Goal: Information Seeking & Learning: Learn about a topic

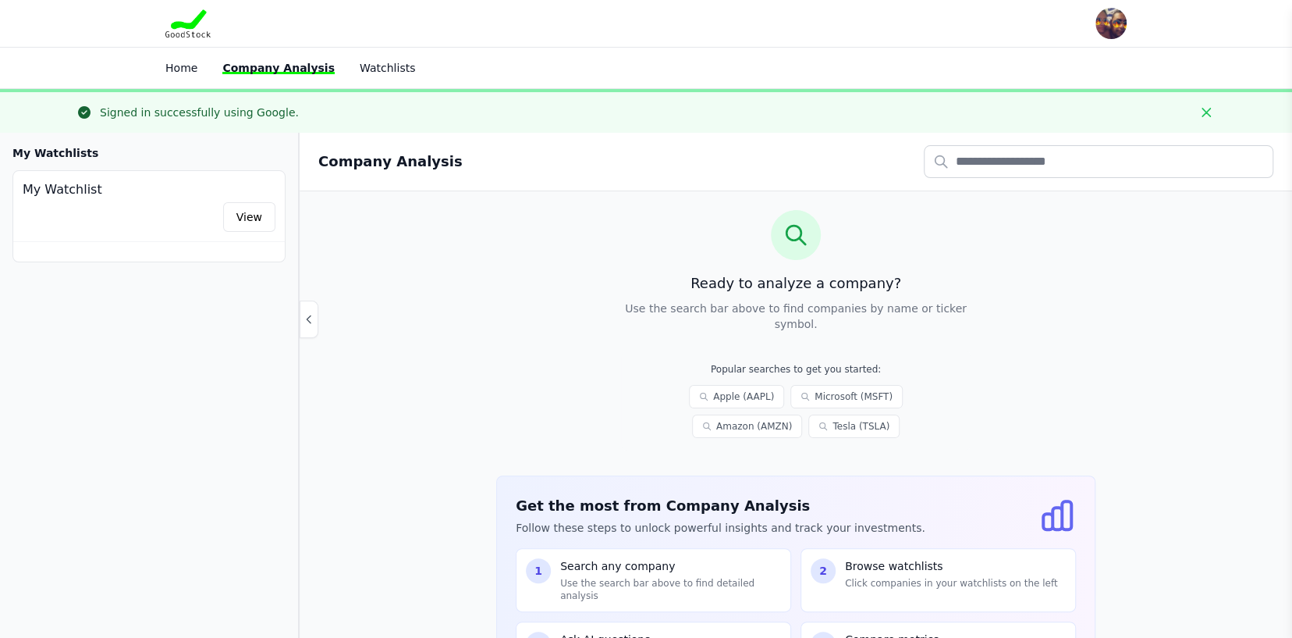
click at [792, 226] on icon at bounding box center [795, 234] width 25 height 25
click at [1053, 154] on input "text" at bounding box center [1099, 161] width 350 height 33
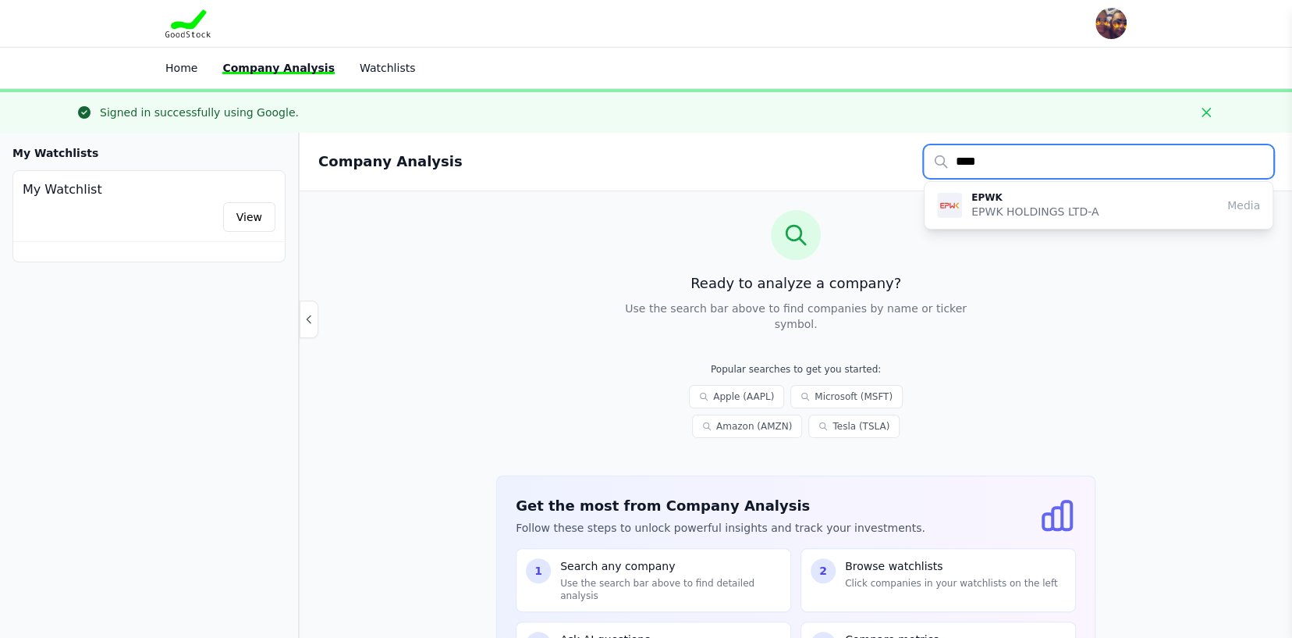
type input "****"
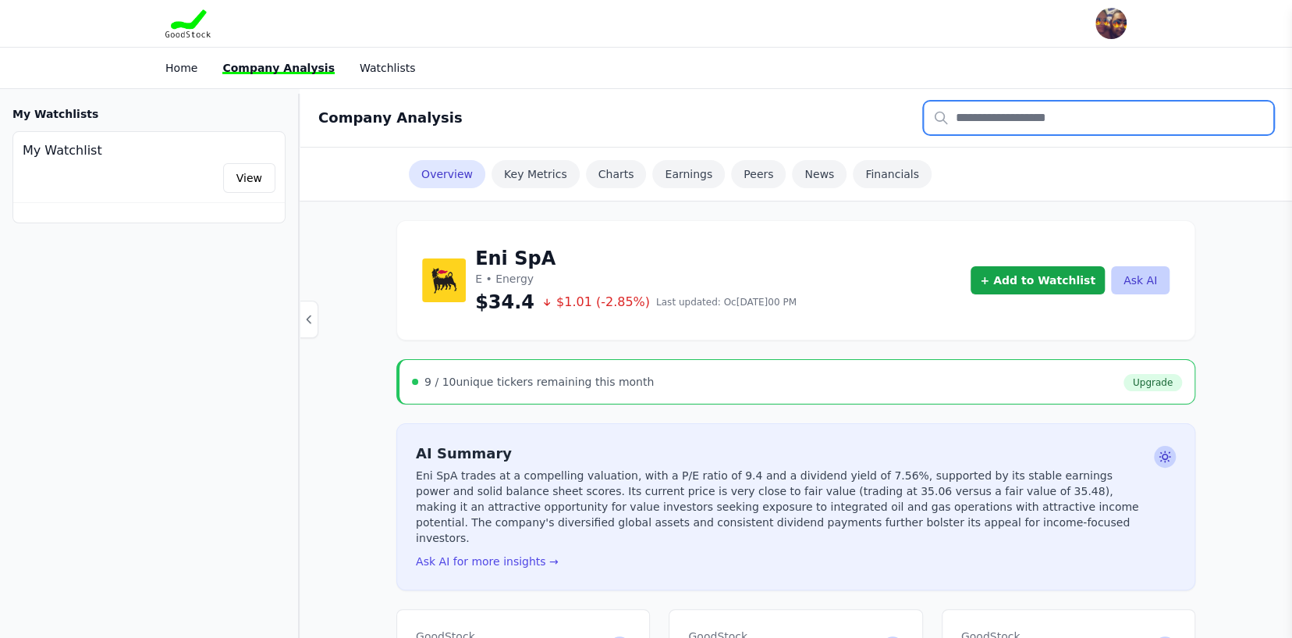
click at [1043, 118] on input "text" at bounding box center [1099, 117] width 350 height 33
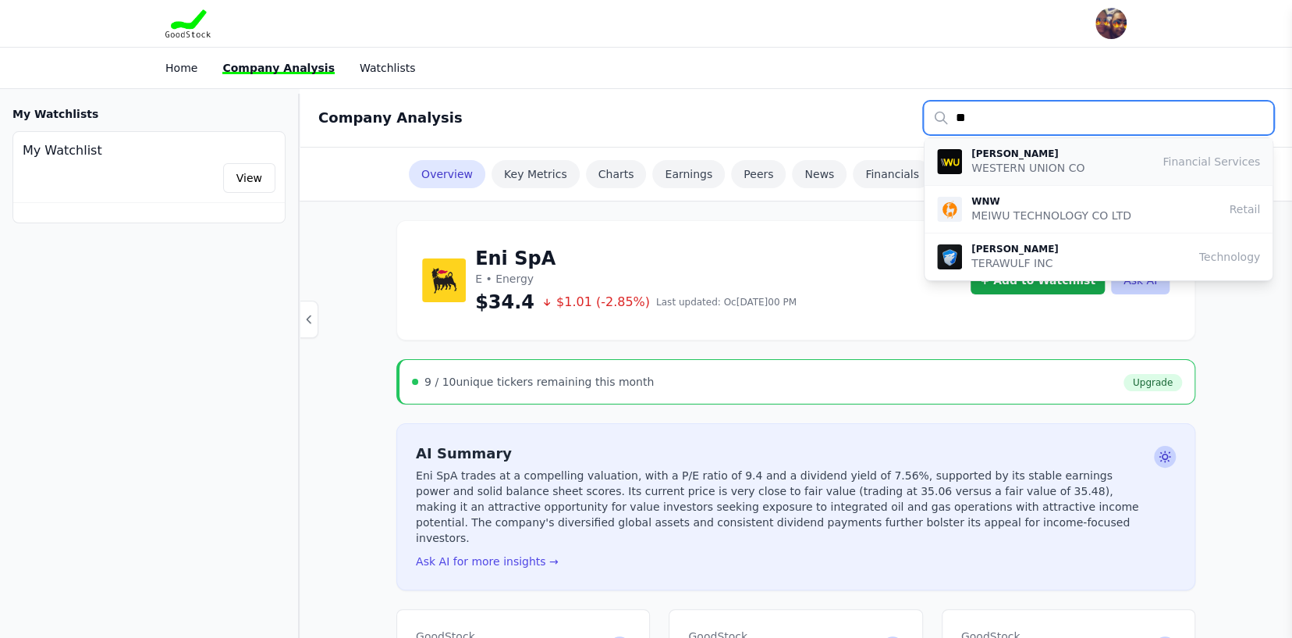
type input "**"
click at [1050, 155] on p "[PERSON_NAME]" at bounding box center [1027, 153] width 113 height 12
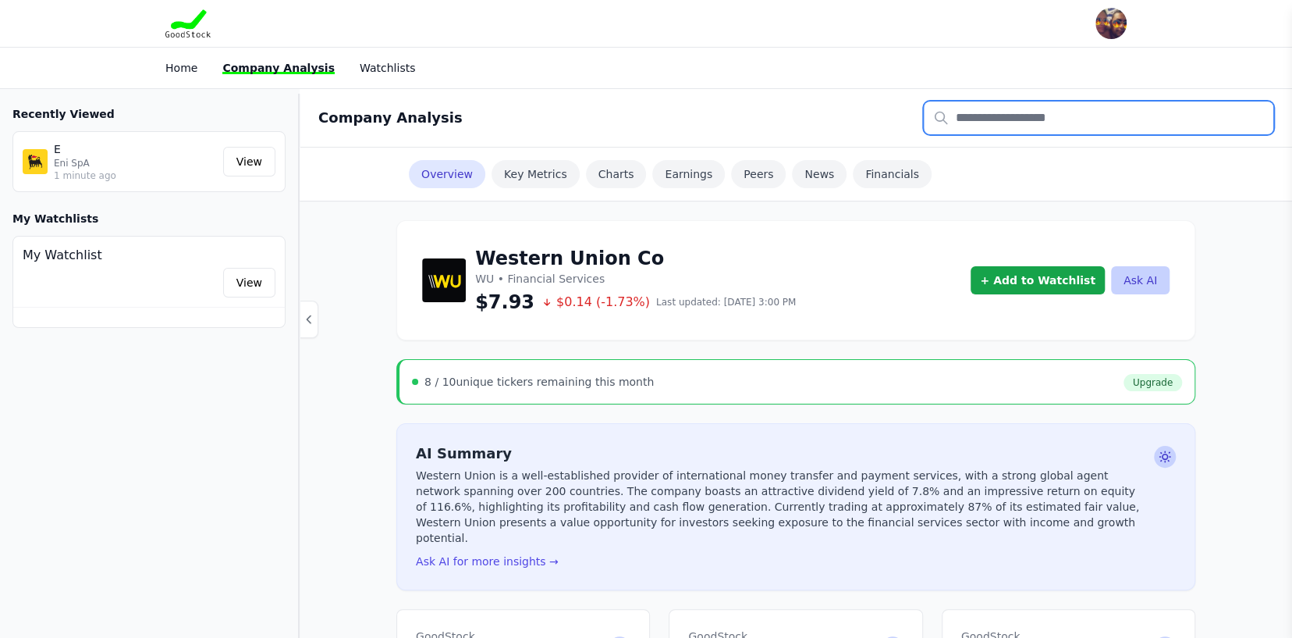
click at [1067, 123] on input "text" at bounding box center [1099, 117] width 350 height 33
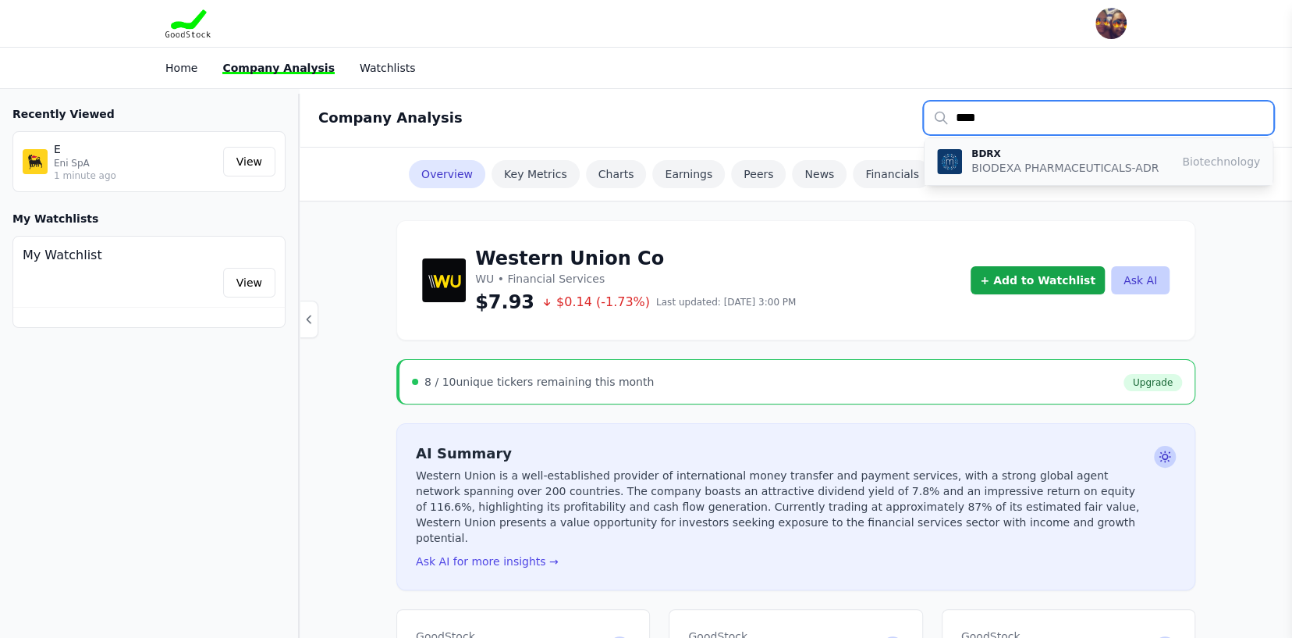
type input "****"
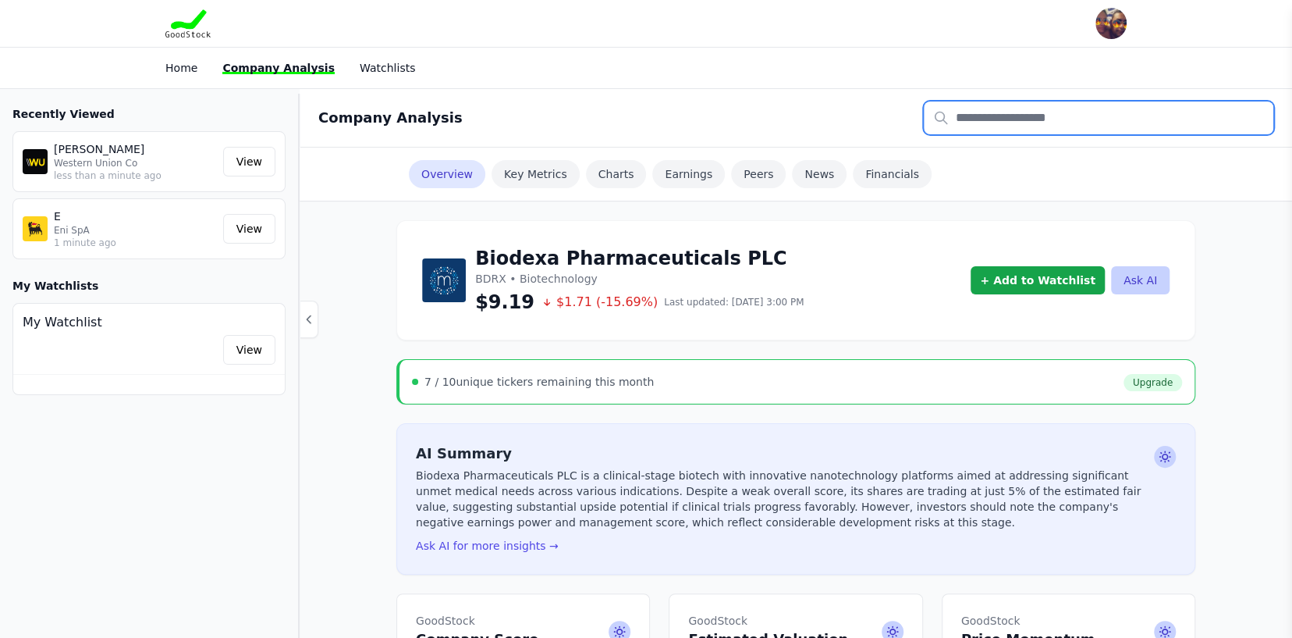
click at [1007, 111] on input "text" at bounding box center [1099, 117] width 350 height 33
click at [1008, 111] on input "text" at bounding box center [1099, 117] width 350 height 33
click at [1018, 115] on input "****" at bounding box center [1099, 117] width 350 height 33
type input "*"
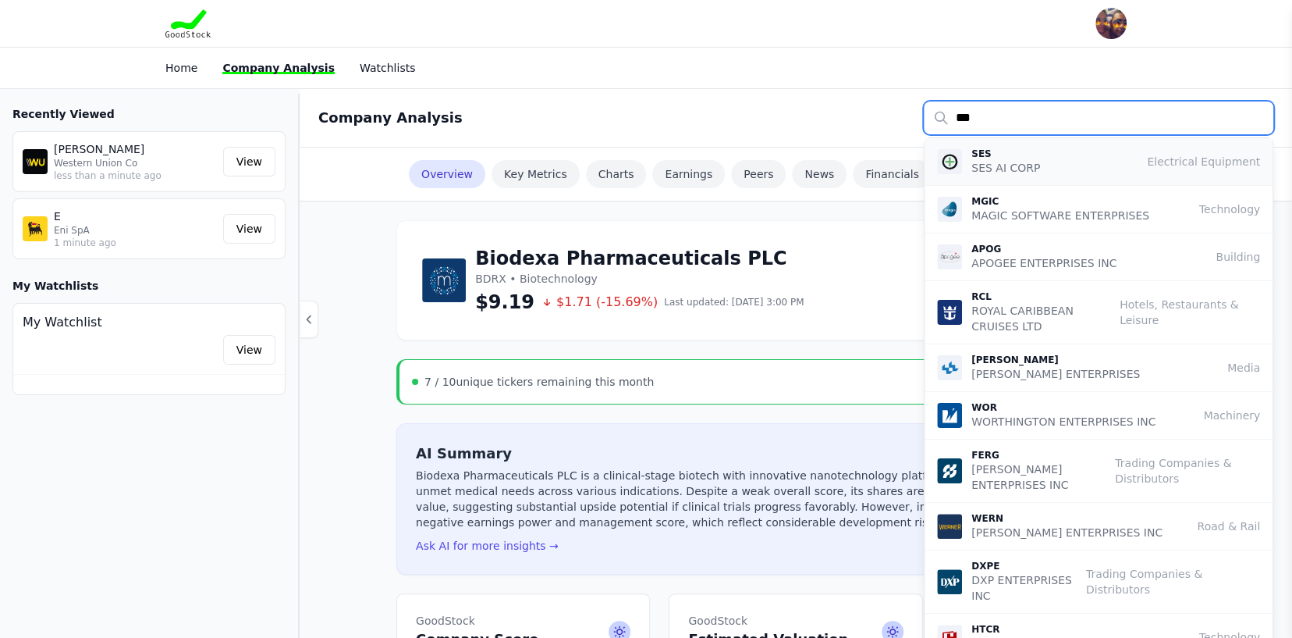
type input "***"
click at [1025, 158] on p "SES" at bounding box center [1005, 153] width 69 height 12
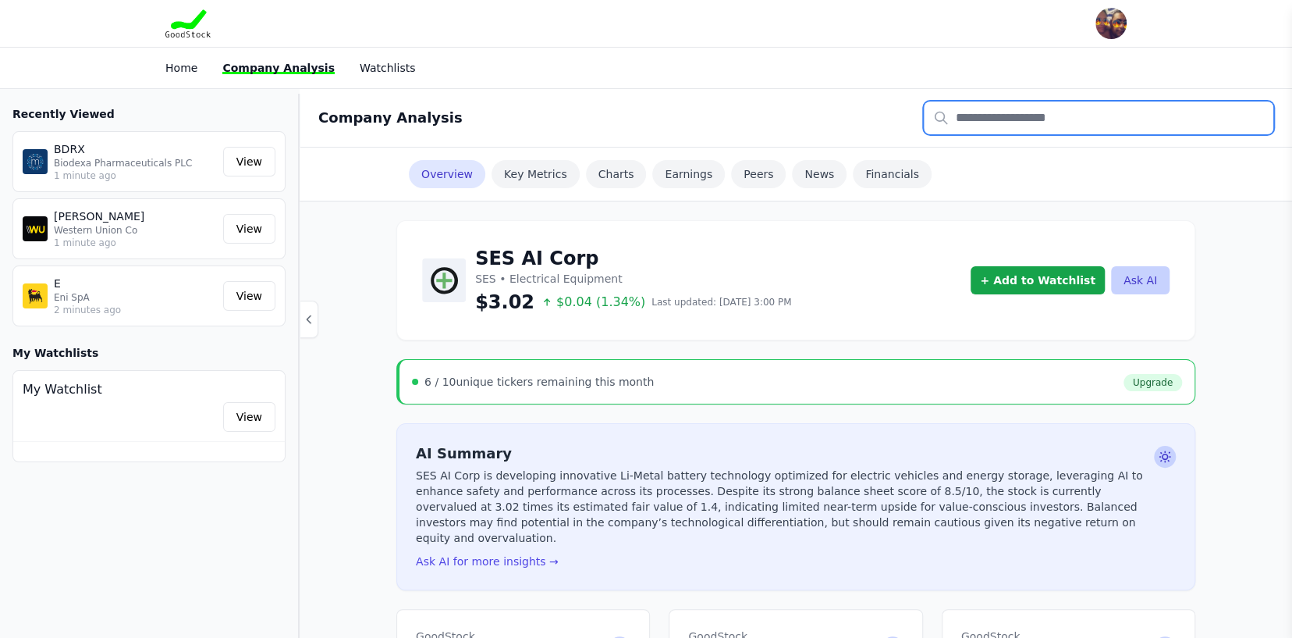
click at [1048, 109] on input "text" at bounding box center [1099, 117] width 350 height 33
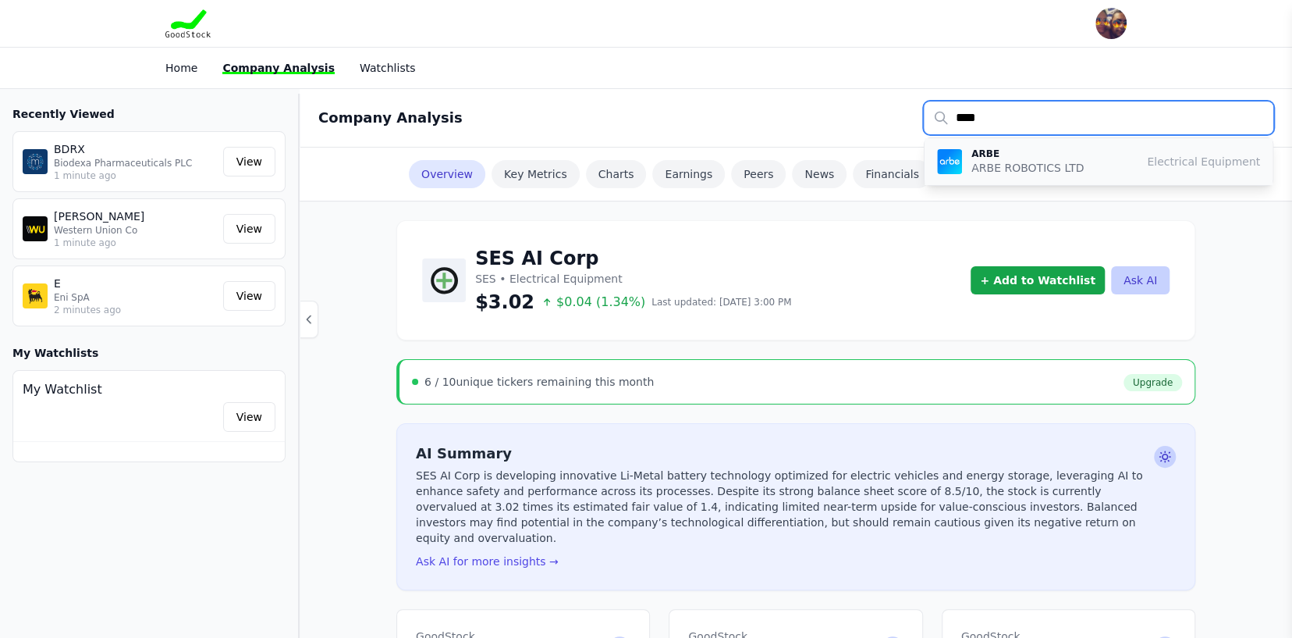
type input "****"
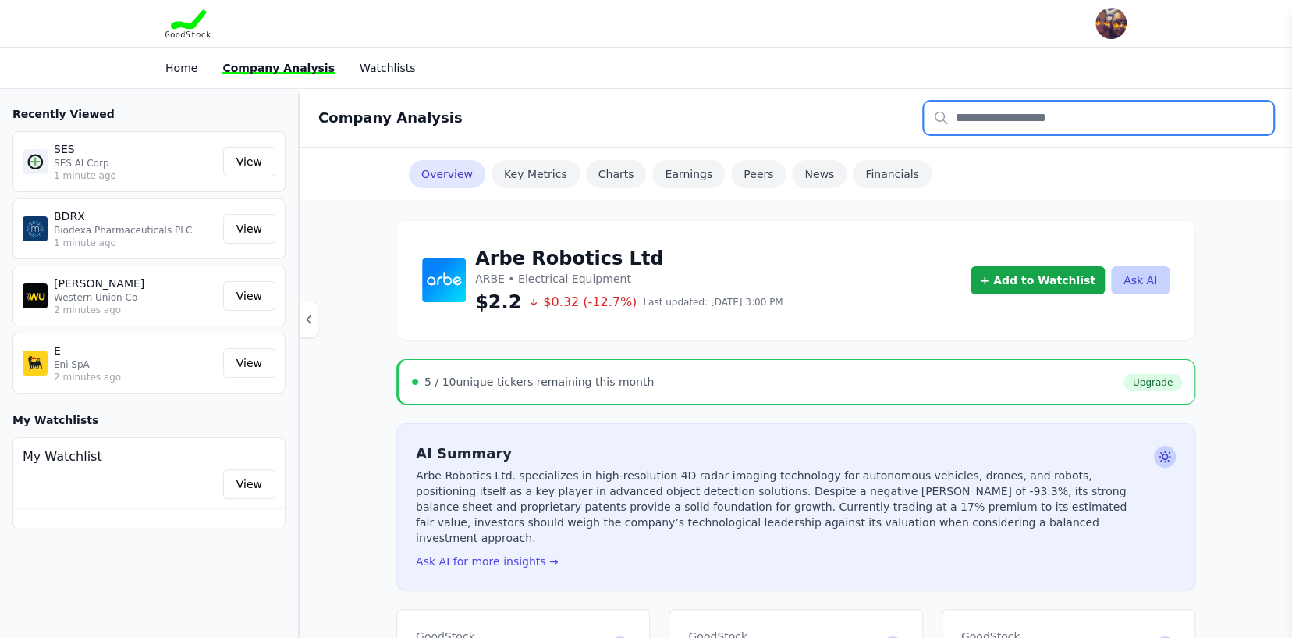
click at [1080, 119] on input "text" at bounding box center [1099, 117] width 350 height 33
type input "****"
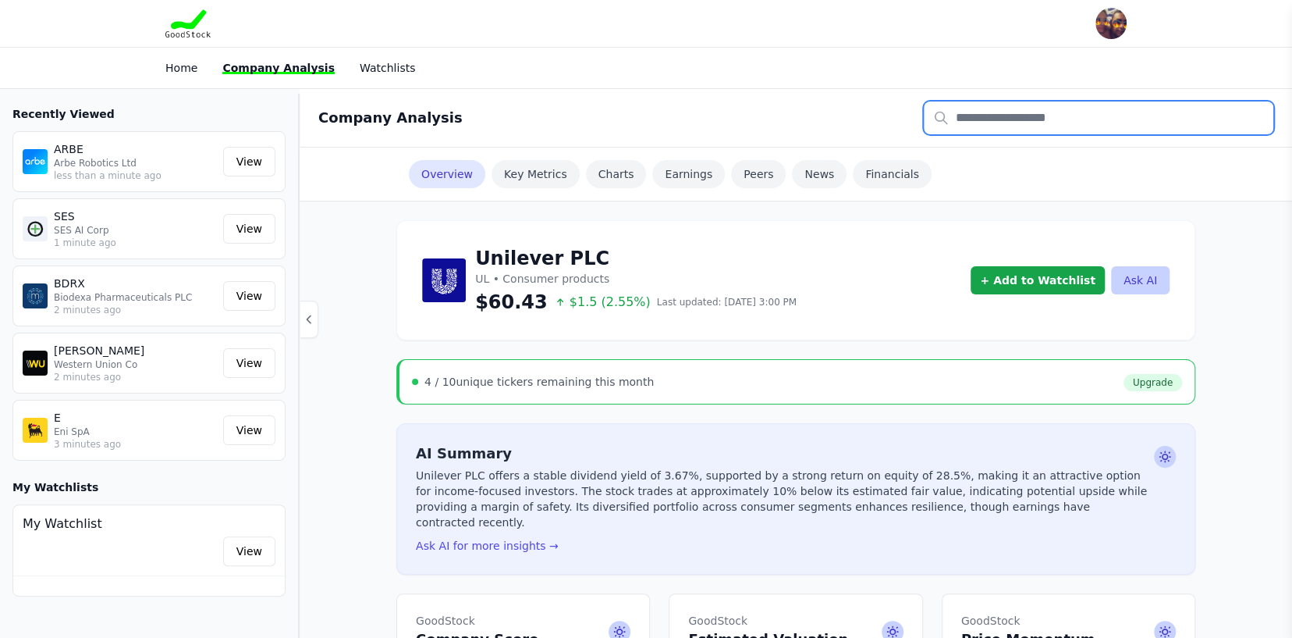
click at [1043, 111] on input "text" at bounding box center [1099, 117] width 350 height 33
type input "*"
click at [981, 122] on input "text" at bounding box center [1099, 117] width 350 height 33
type input "****"
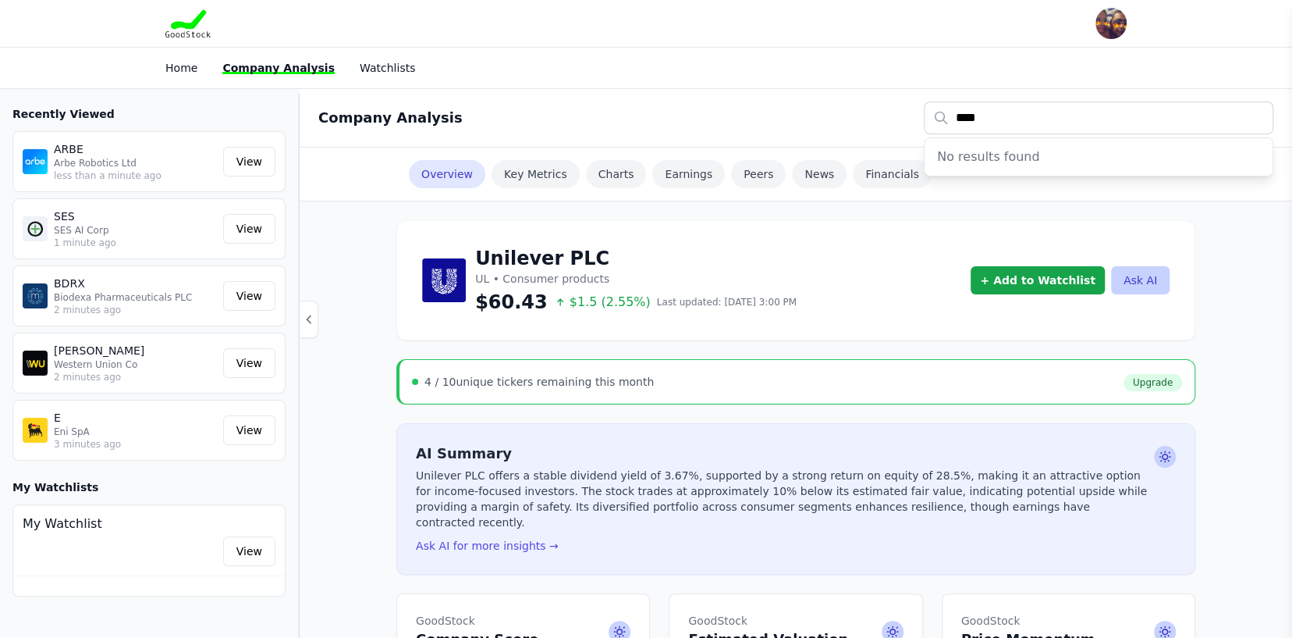
click at [980, 155] on div "No results found" at bounding box center [1099, 156] width 348 height 37
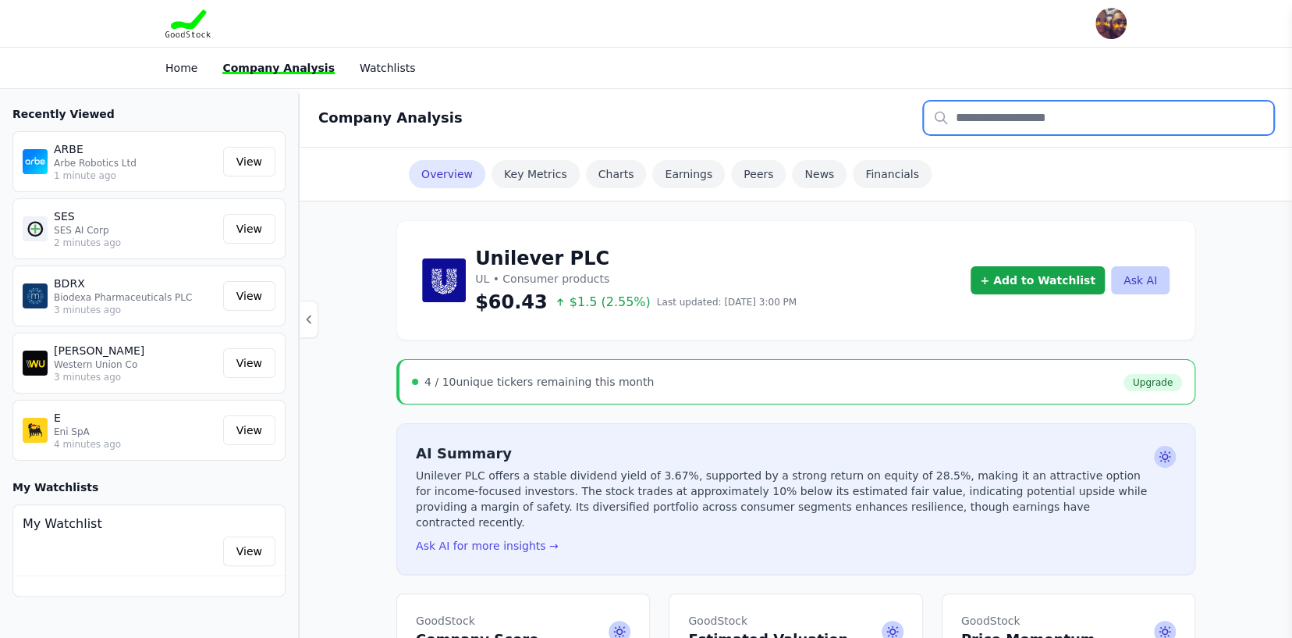
click at [1005, 117] on input "text" at bounding box center [1099, 117] width 350 height 33
type input "*"
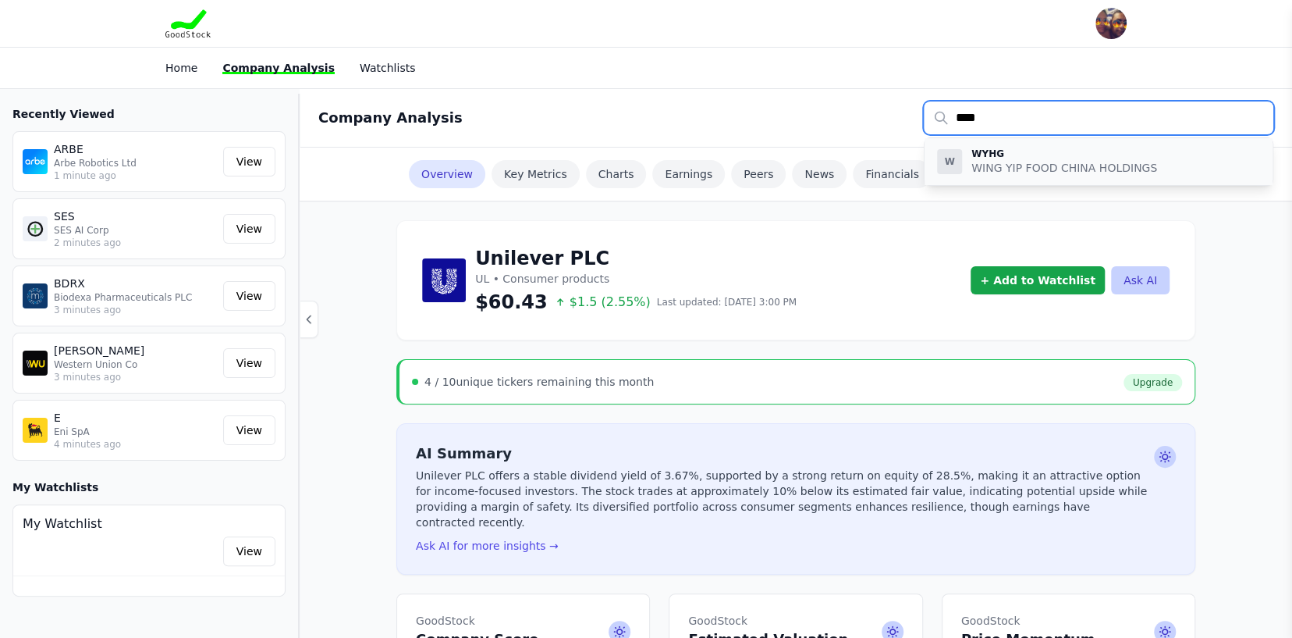
type input "****"
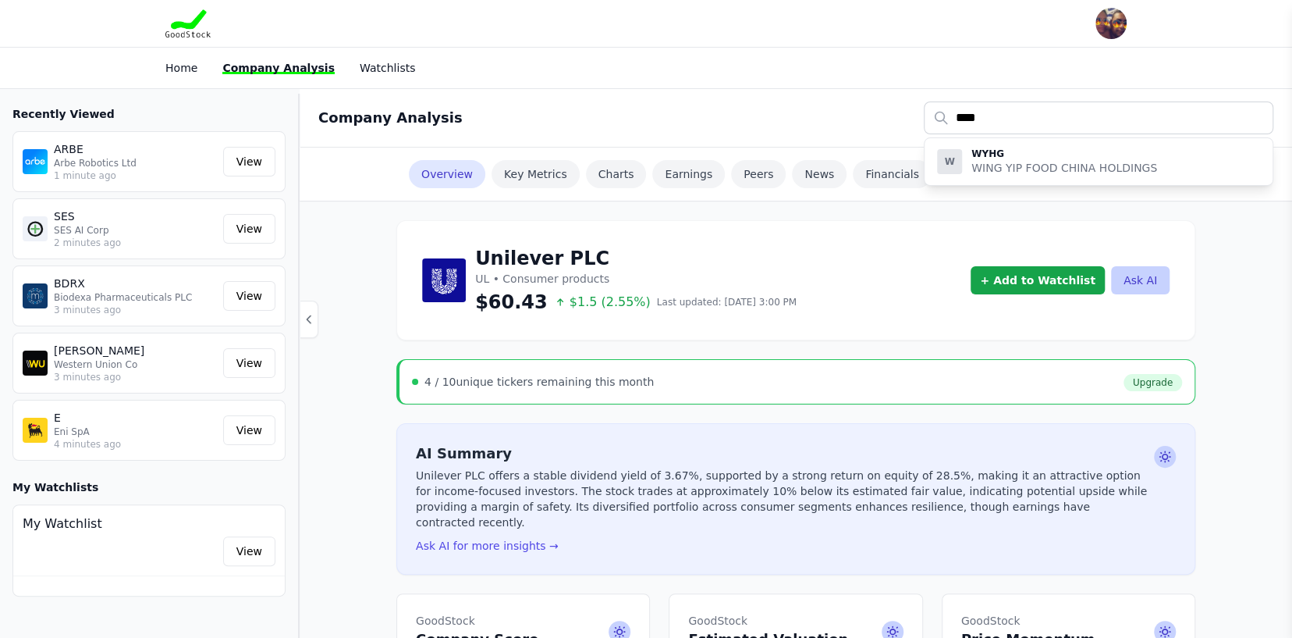
drag, startPoint x: 1063, startPoint y: 171, endPoint x: 1065, endPoint y: 158, distance: 12.7
click at [1064, 169] on p "WING YIP FOOD CHINA HOLDINGS" at bounding box center [1064, 168] width 186 height 16
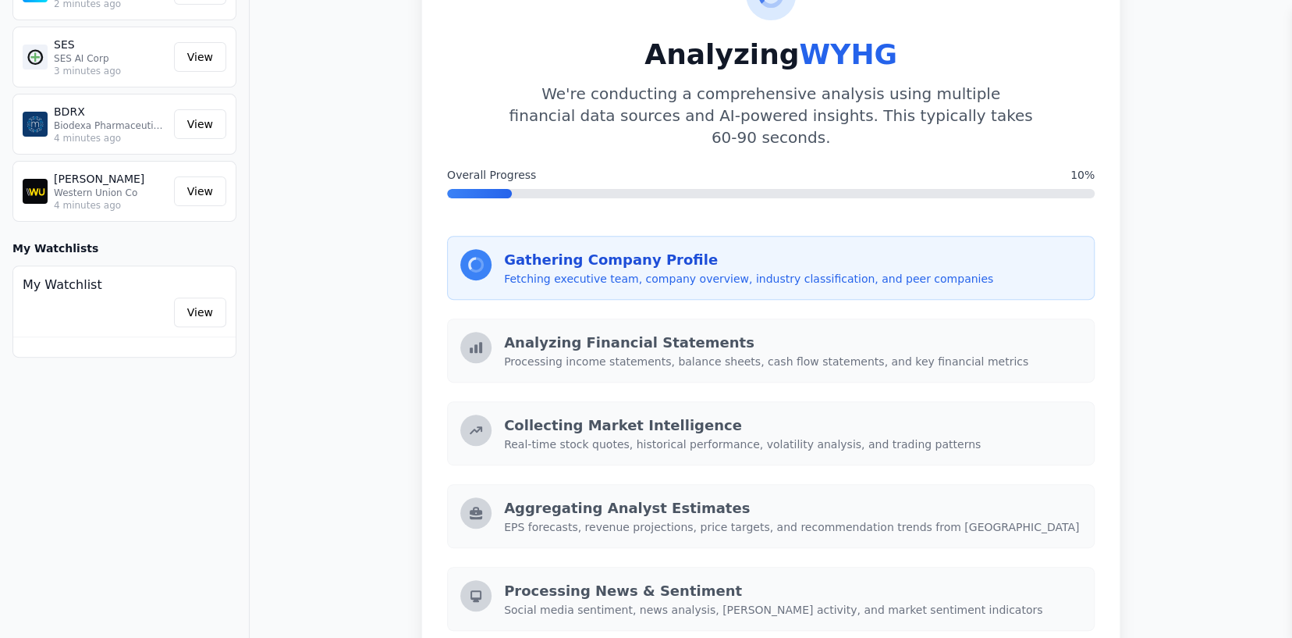
scroll to position [78, 0]
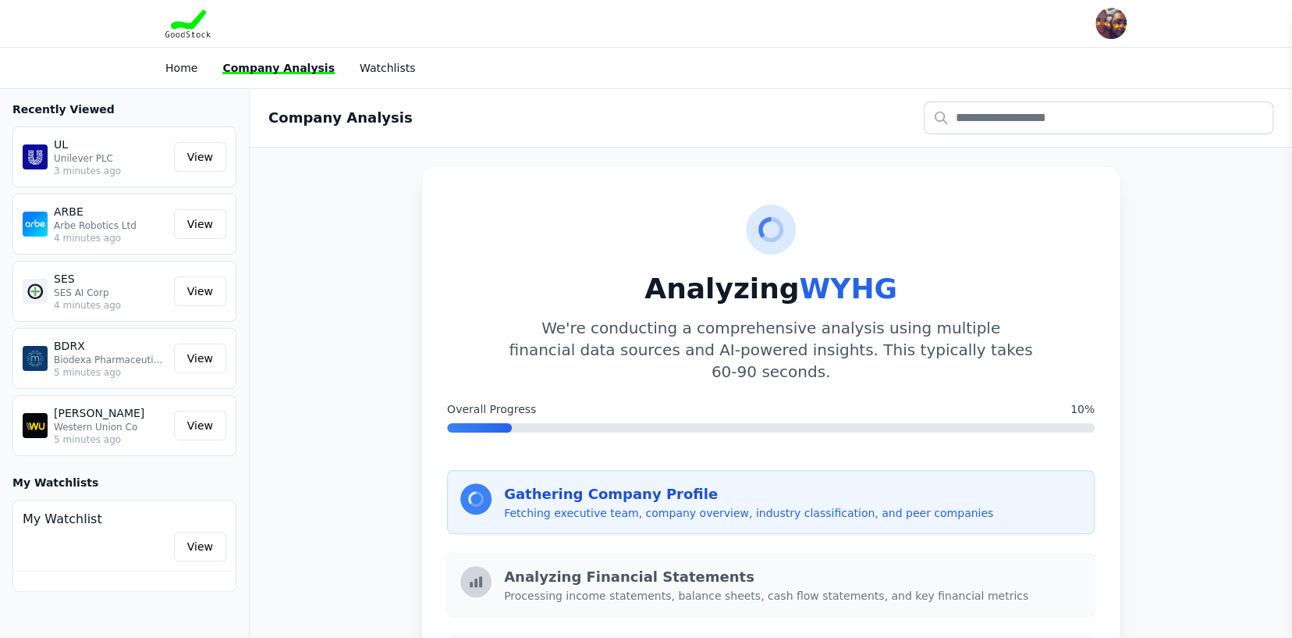
click at [783, 92] on div "Company Analysis" at bounding box center [771, 118] width 1042 height 59
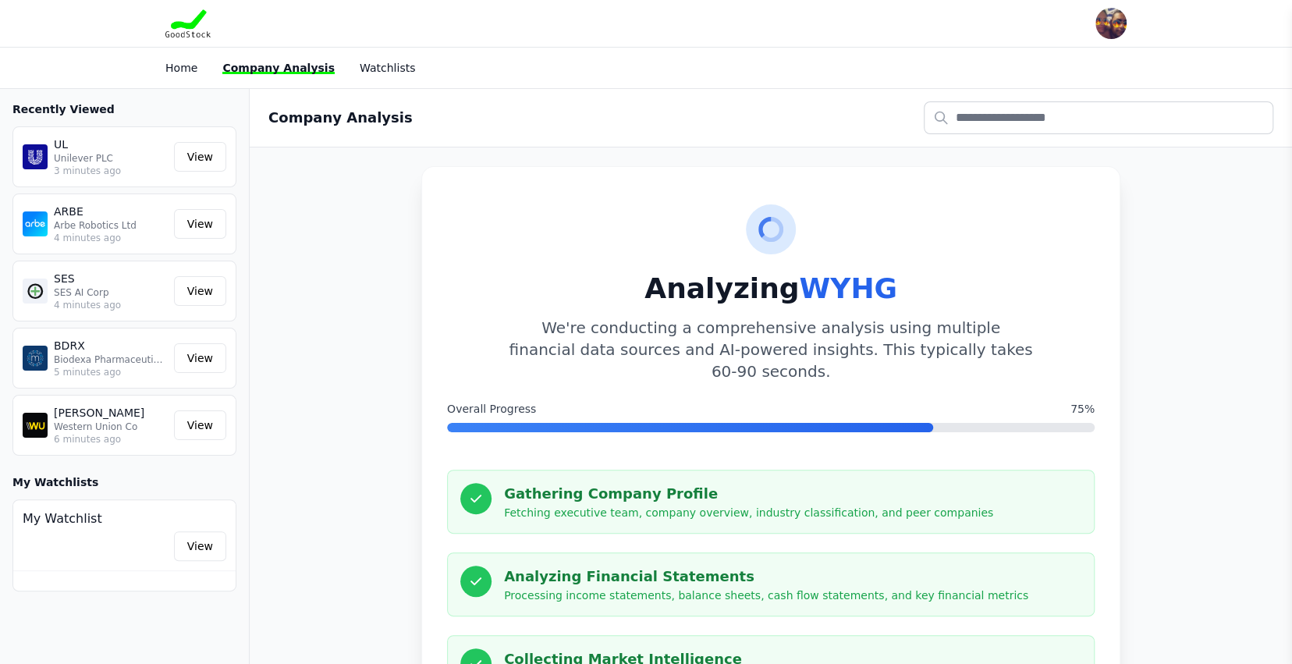
drag, startPoint x: 1288, startPoint y: 0, endPoint x: 531, endPoint y: 118, distance: 765.2
click at [531, 118] on div "Company Analysis" at bounding box center [770, 117] width 1005 height 33
drag, startPoint x: 1175, startPoint y: 0, endPoint x: 591, endPoint y: 134, distance: 599.7
click at [591, 134] on div "Company Analysis" at bounding box center [771, 118] width 1042 height 59
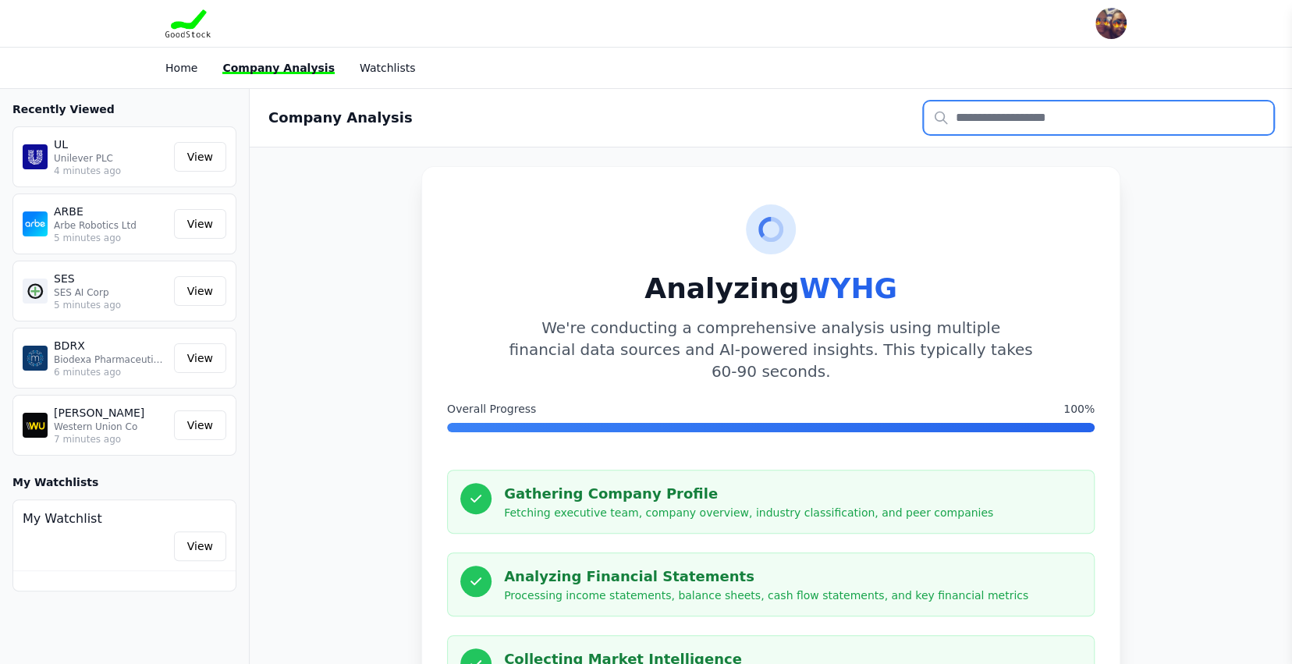
click at [1042, 112] on input "text" at bounding box center [1099, 117] width 350 height 33
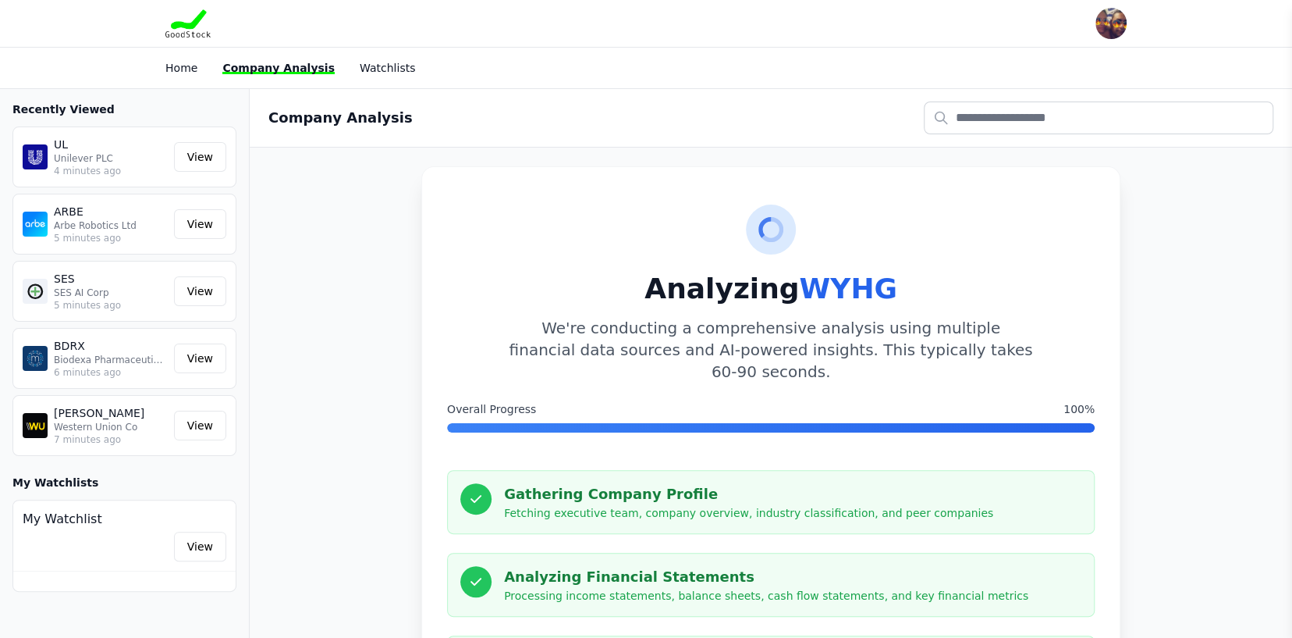
drag, startPoint x: 790, startPoint y: 274, endPoint x: 890, endPoint y: 280, distance: 100.1
click at [890, 280] on h1 "Analyzing WYHG" at bounding box center [771, 288] width 648 height 31
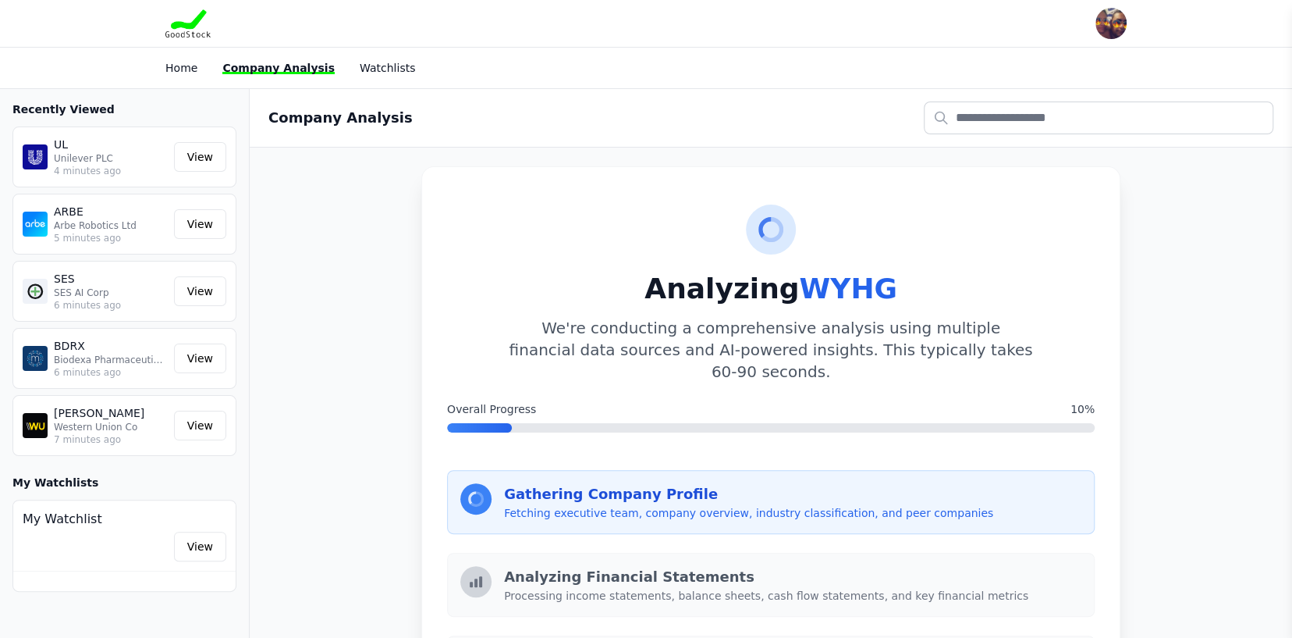
drag, startPoint x: 0, startPoint y: 0, endPoint x: 812, endPoint y: 207, distance: 838.2
click at [779, 113] on div "Company Analysis" at bounding box center [771, 118] width 1042 height 59
drag, startPoint x: 796, startPoint y: 289, endPoint x: 894, endPoint y: 288, distance: 98.3
click at [894, 288] on h1 "Analyzing WYHG" at bounding box center [771, 288] width 648 height 31
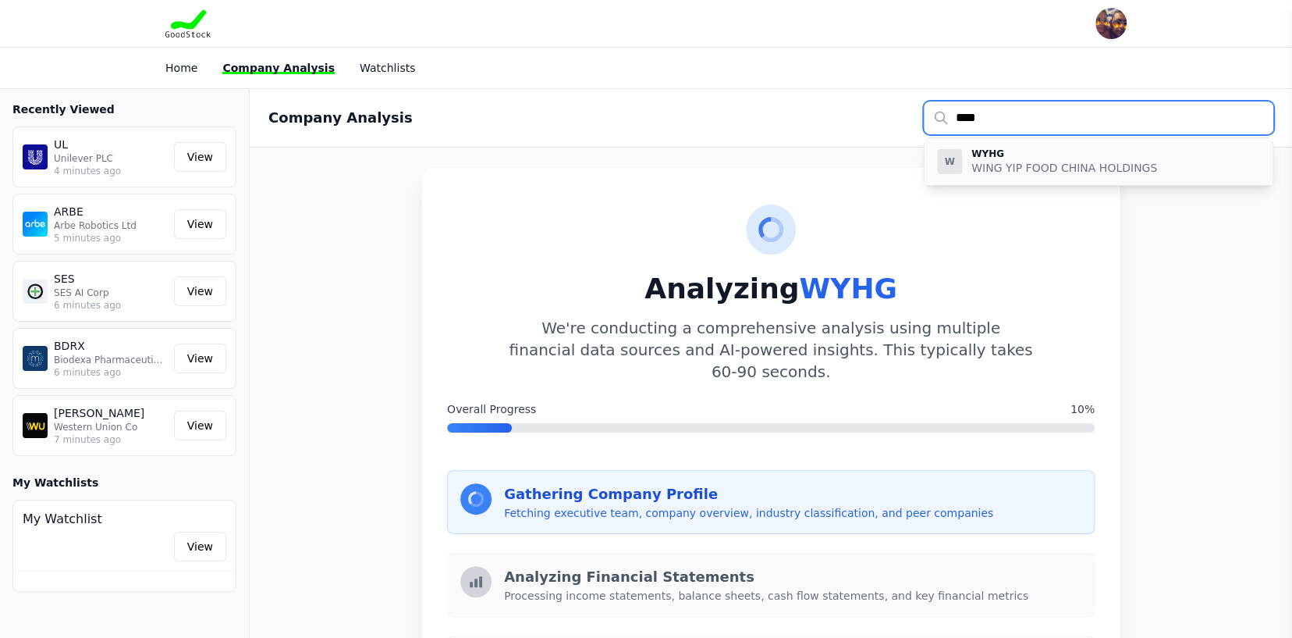
type input "****"
click at [1009, 160] on p "WING YIP FOOD CHINA HOLDINGS" at bounding box center [1064, 168] width 186 height 16
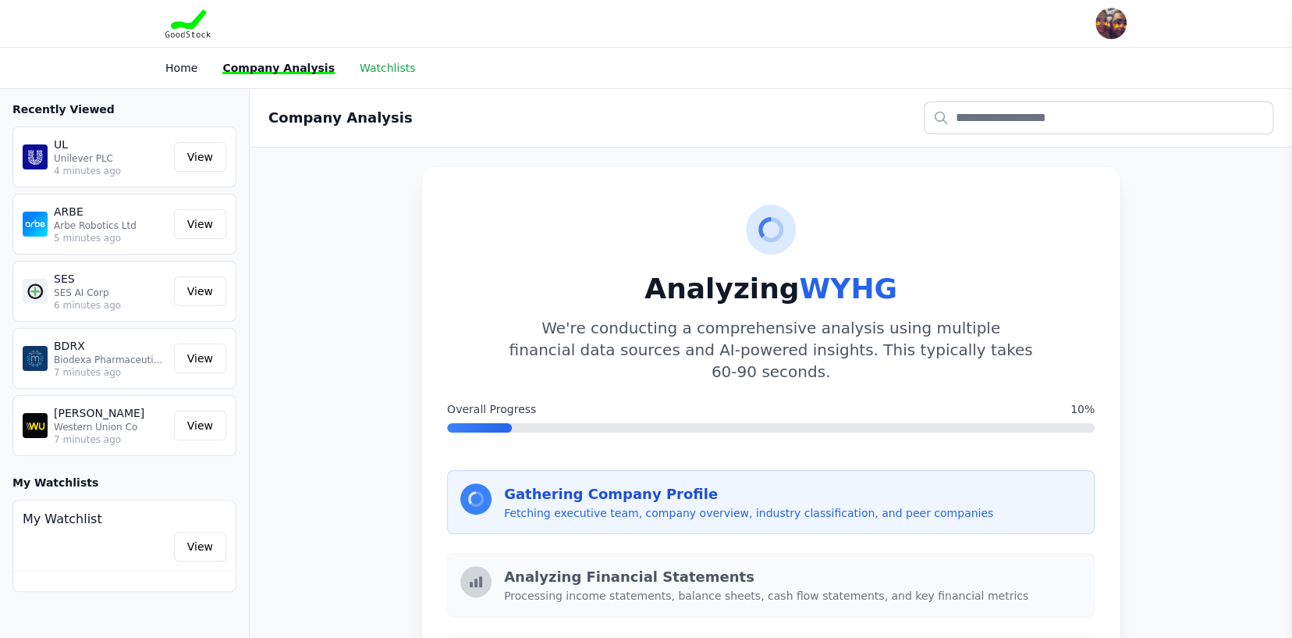
click at [369, 64] on link "Watchlists" at bounding box center [387, 68] width 55 height 12
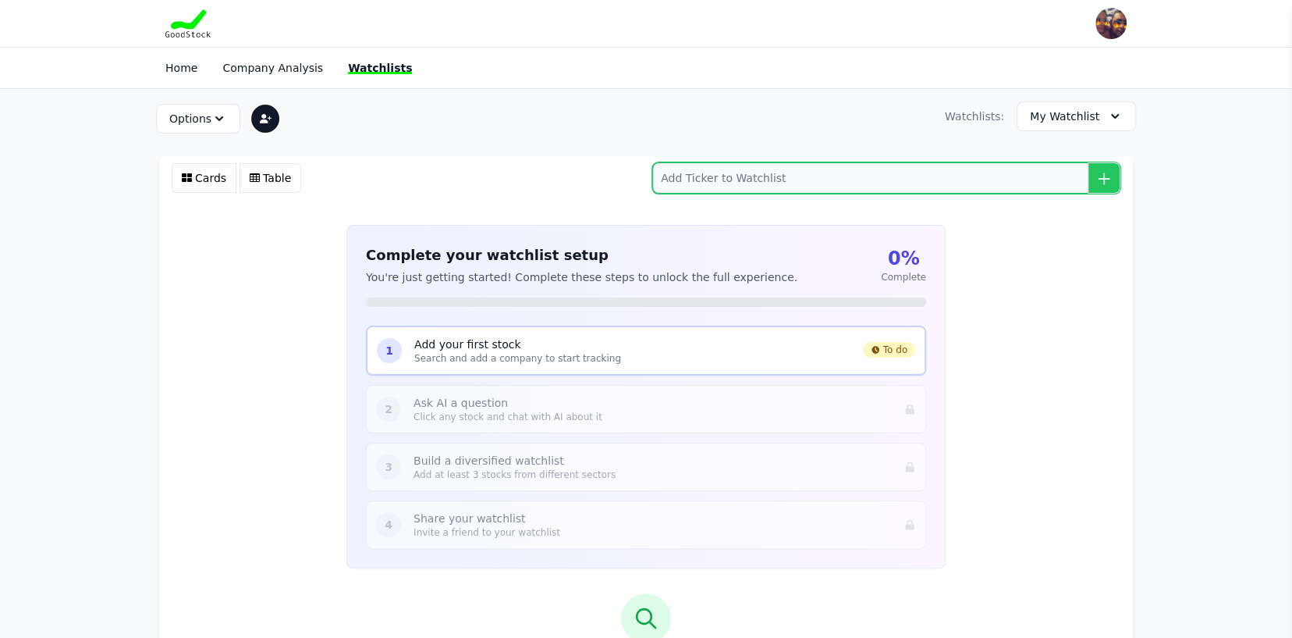
click at [767, 183] on input "search" at bounding box center [886, 177] width 468 height 31
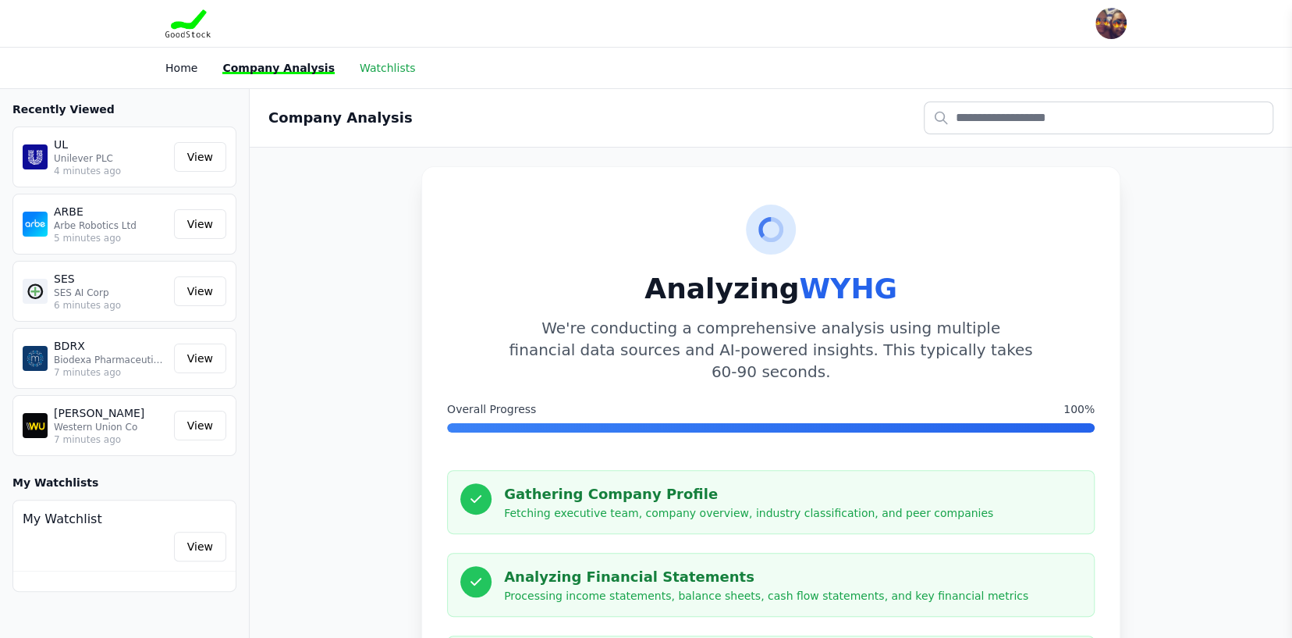
click at [374, 68] on link "Watchlists" at bounding box center [387, 68] width 55 height 12
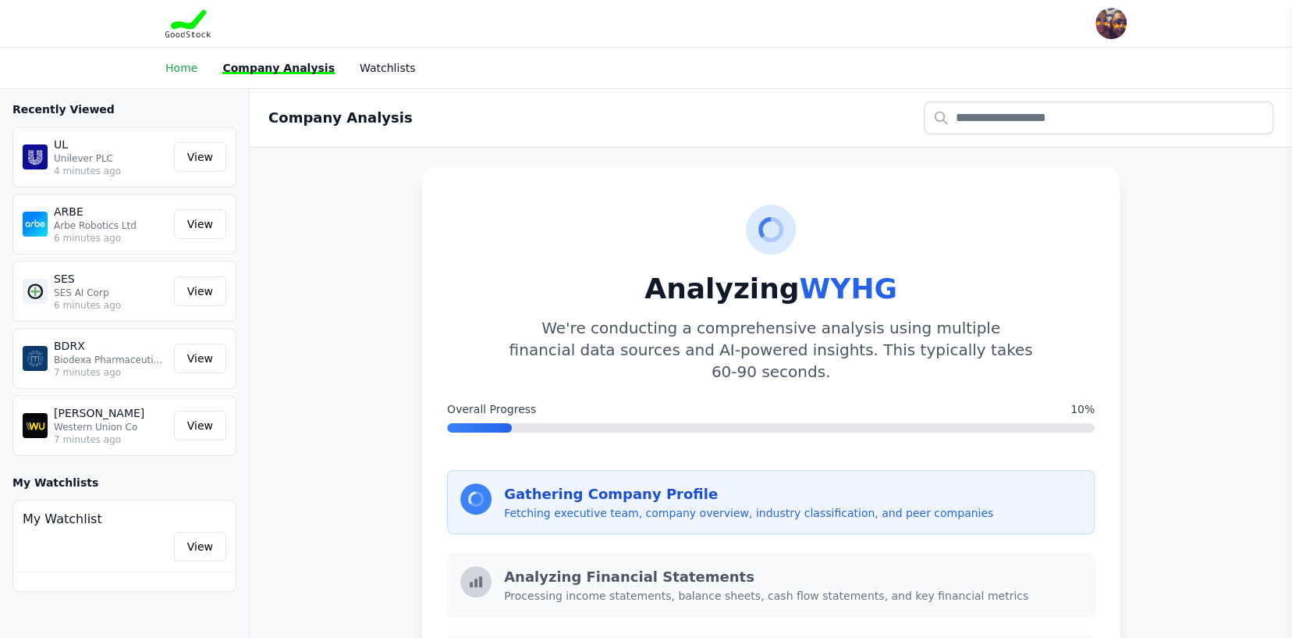
click at [181, 68] on link "Home" at bounding box center [181, 68] width 32 height 12
click at [182, 65] on link "Home" at bounding box center [181, 68] width 32 height 12
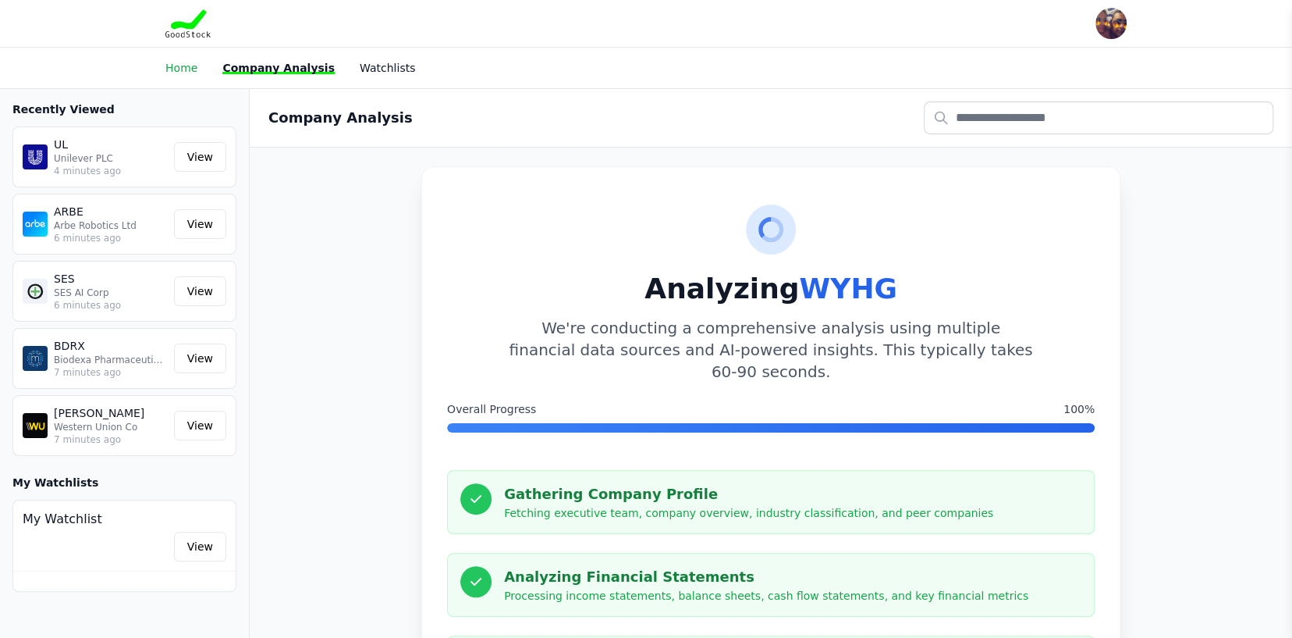
click at [182, 69] on link "Home" at bounding box center [181, 68] width 32 height 12
drag, startPoint x: 182, startPoint y: 69, endPoint x: 169, endPoint y: 66, distance: 13.6
click at [177, 69] on link "Home" at bounding box center [181, 68] width 32 height 12
